Goal: Obtain resource: Download file/media

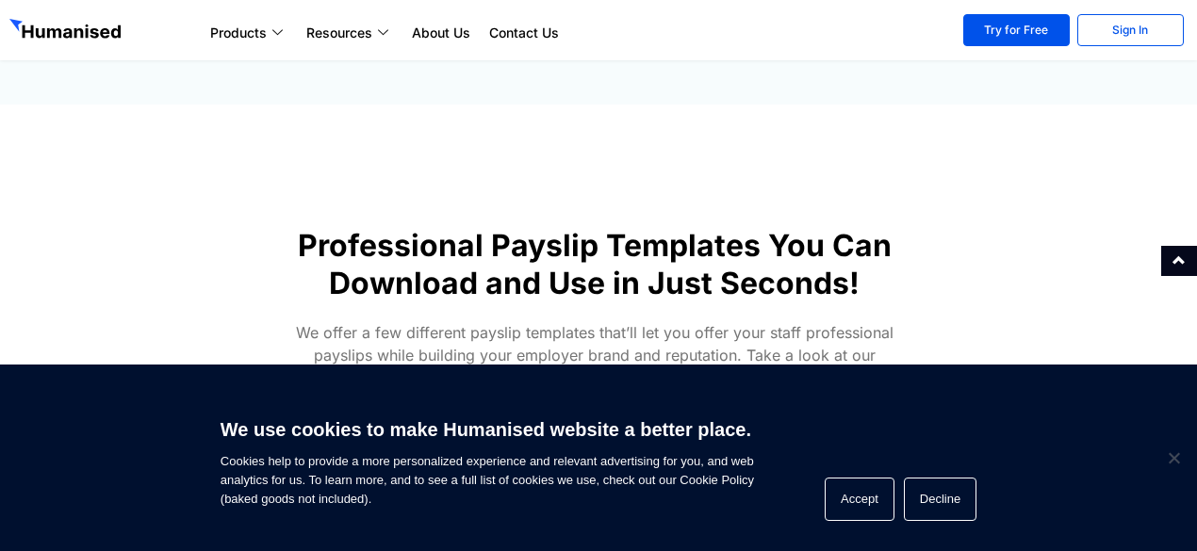
scroll to position [965, 0]
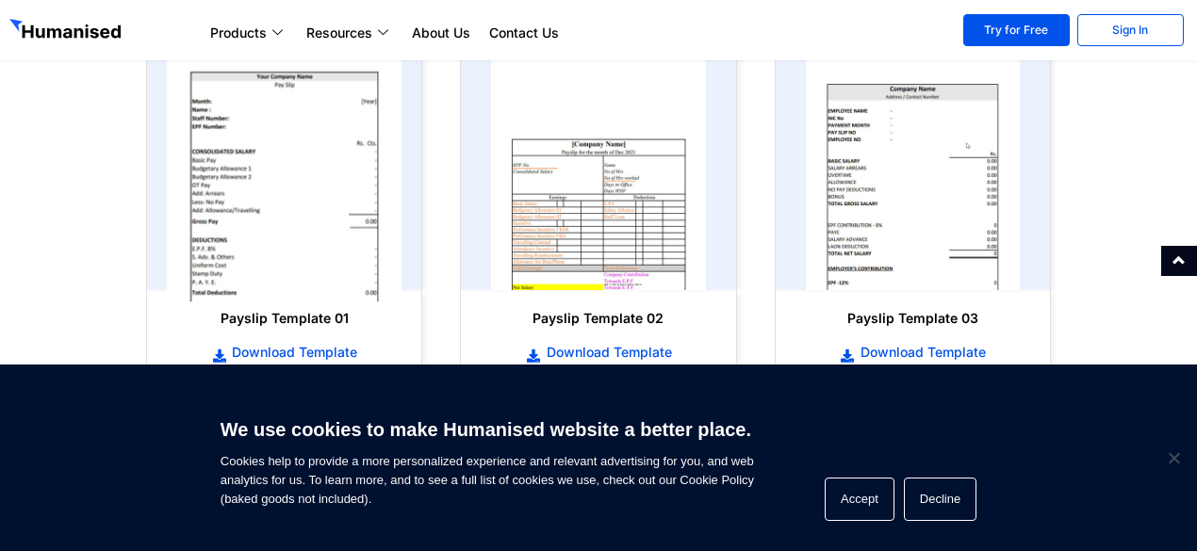
click at [309, 131] on img at bounding box center [285, 172] width 236 height 259
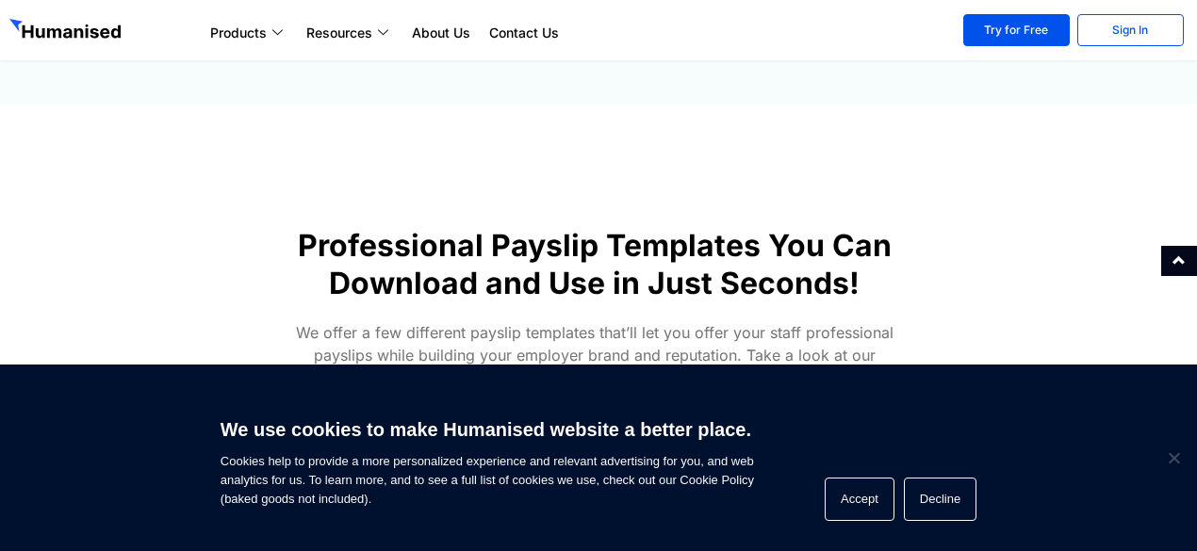
scroll to position [965, 0]
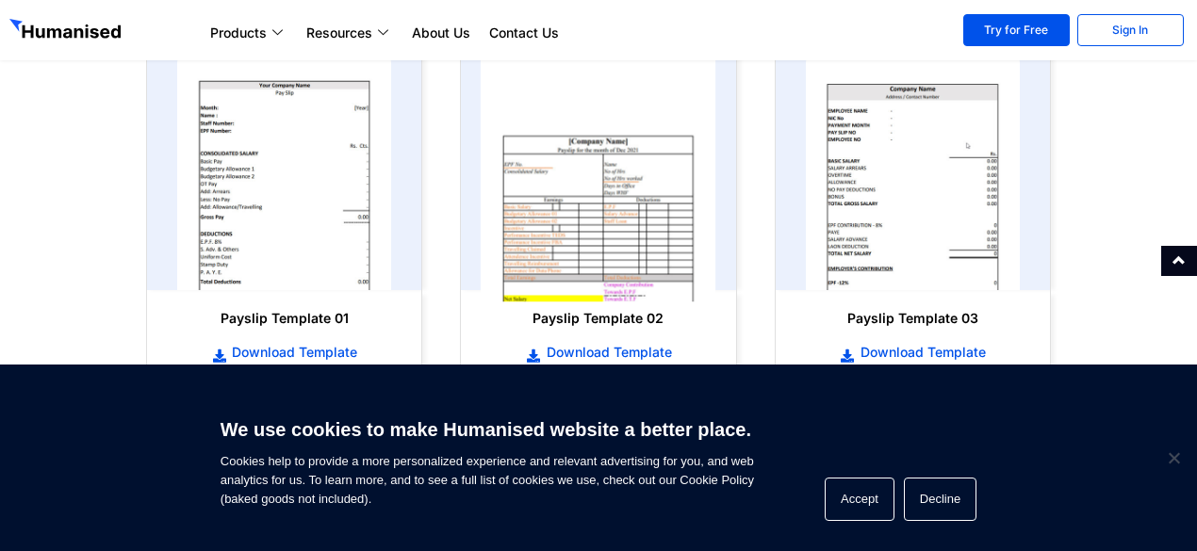
click at [616, 212] on img at bounding box center [599, 172] width 236 height 259
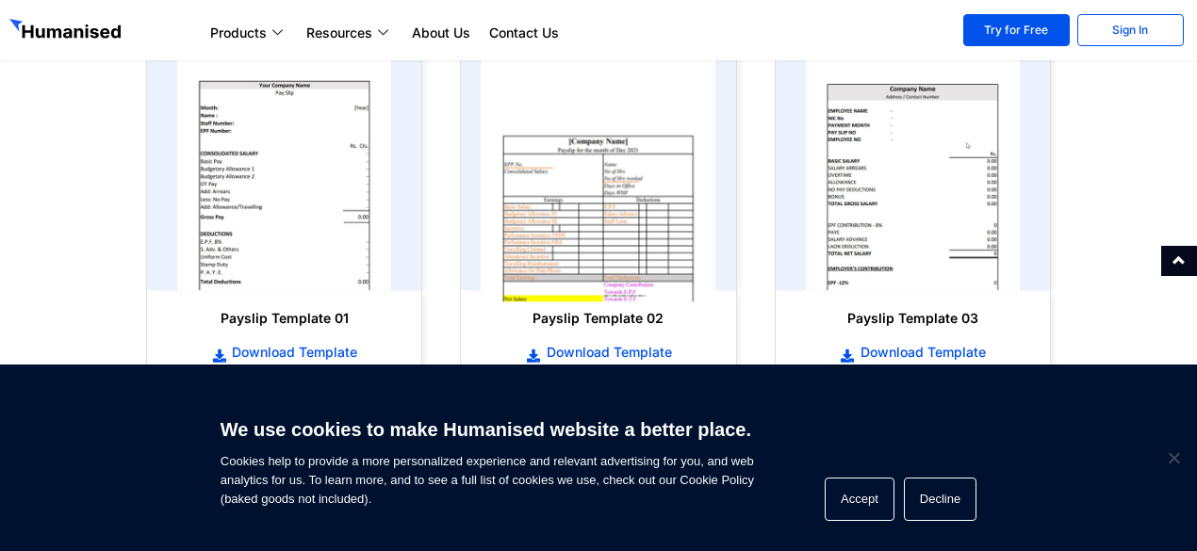
click at [616, 212] on img at bounding box center [599, 172] width 236 height 259
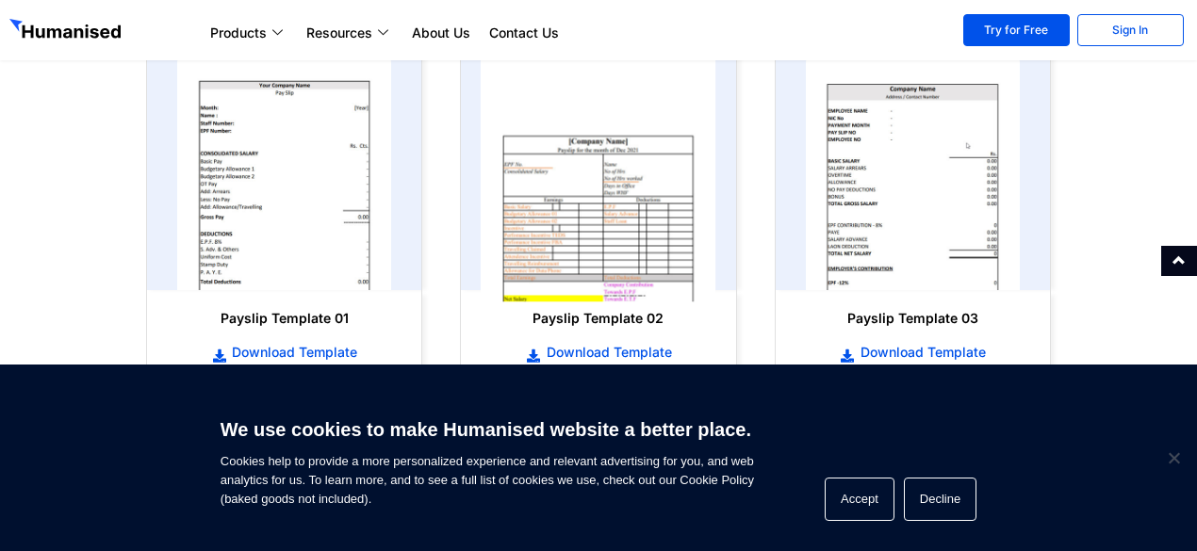
click at [561, 238] on img at bounding box center [599, 172] width 236 height 259
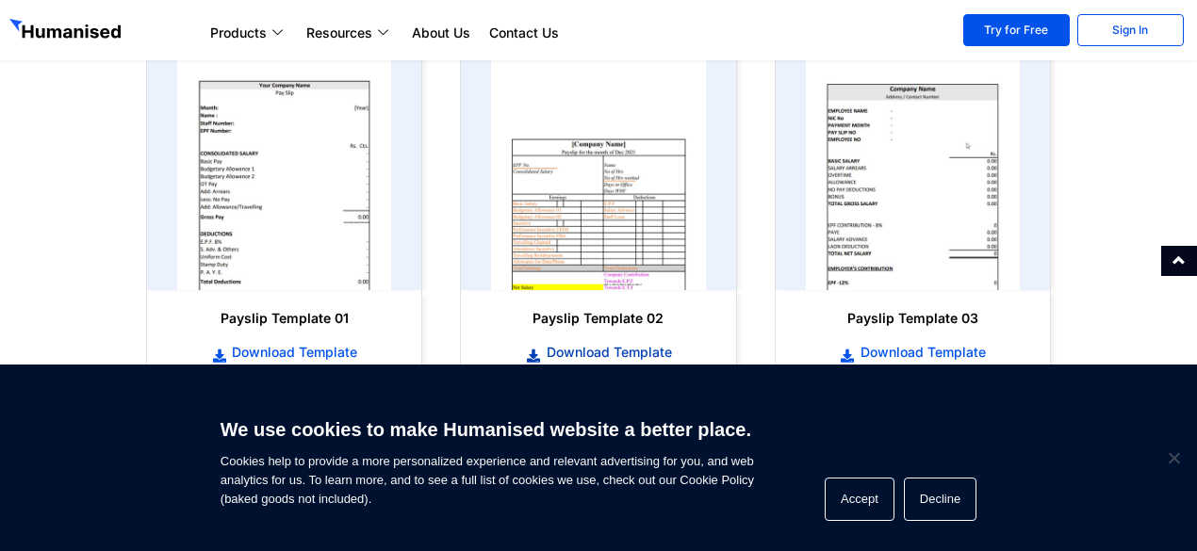
click at [607, 348] on span "Download Template" at bounding box center [607, 352] width 130 height 19
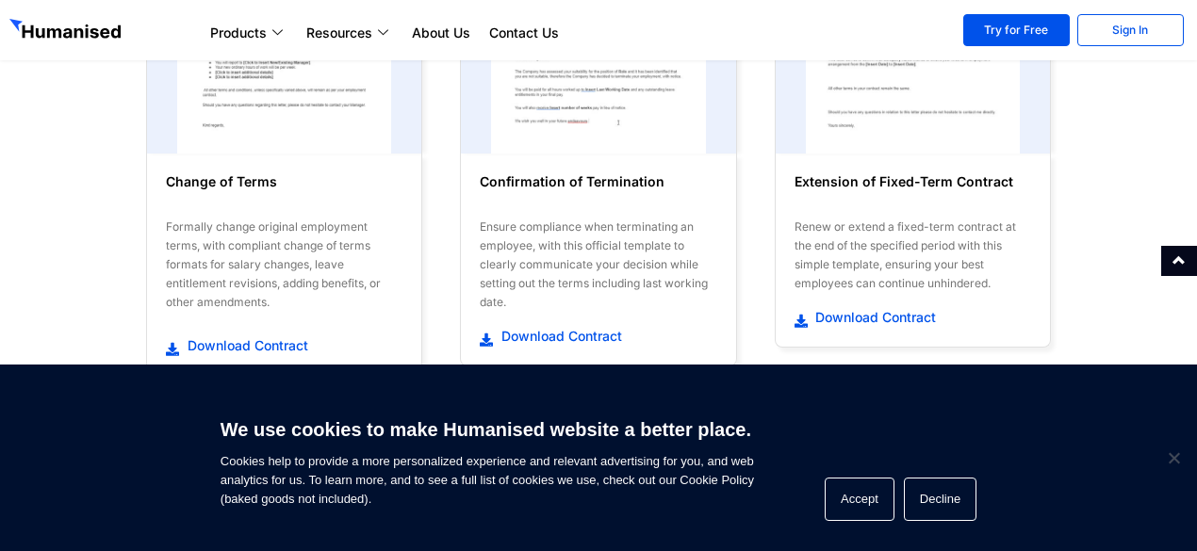
scroll to position [965, 0]
